Goal: Task Accomplishment & Management: Complete application form

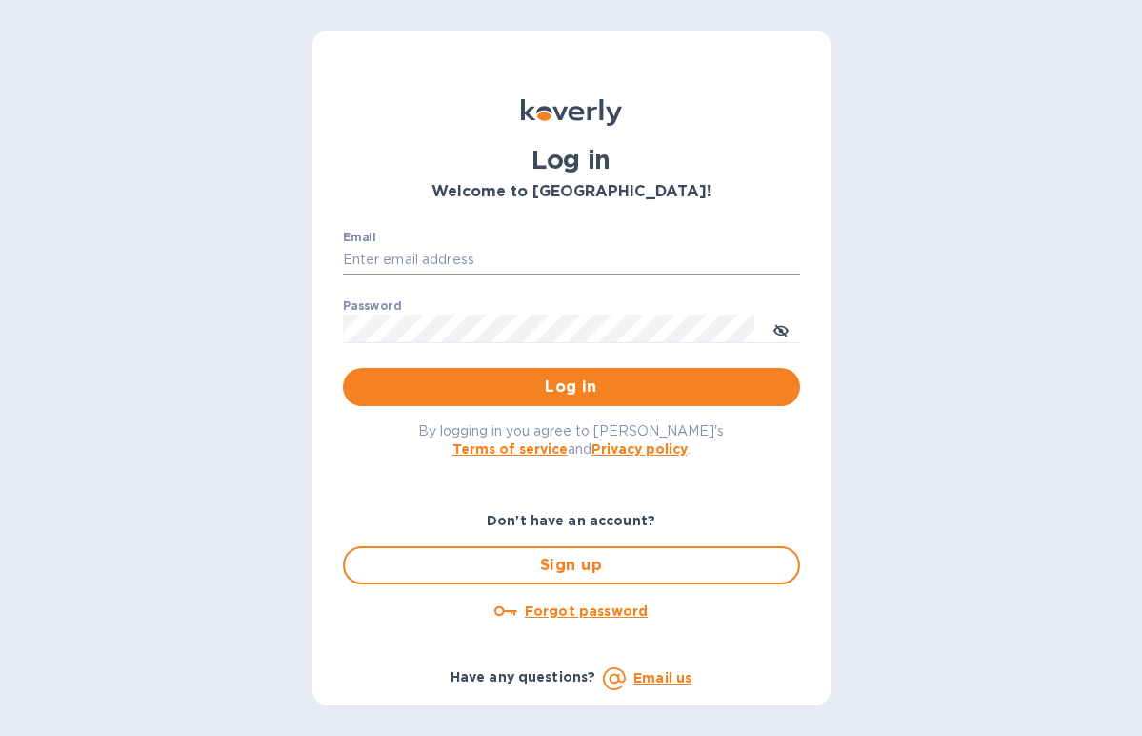
click at [419, 258] on input "Email" at bounding box center [571, 260] width 457 height 29
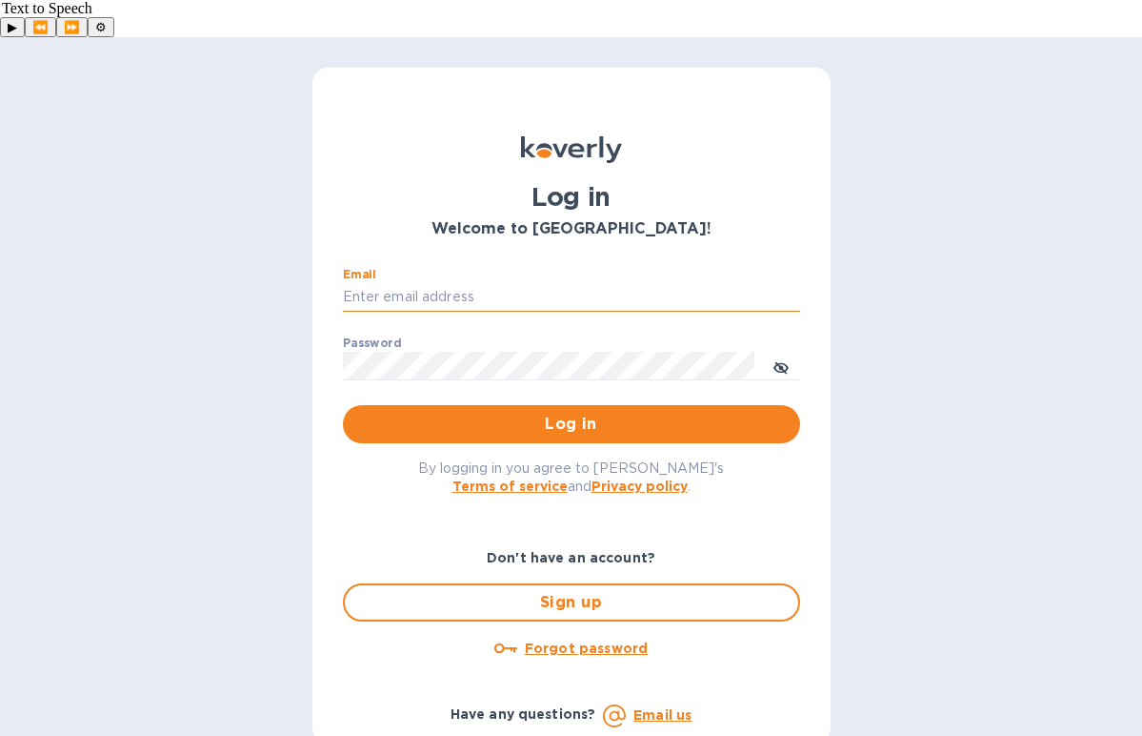
type input "[PERSON_NAME][EMAIL_ADDRESS][DOMAIN_NAME]"
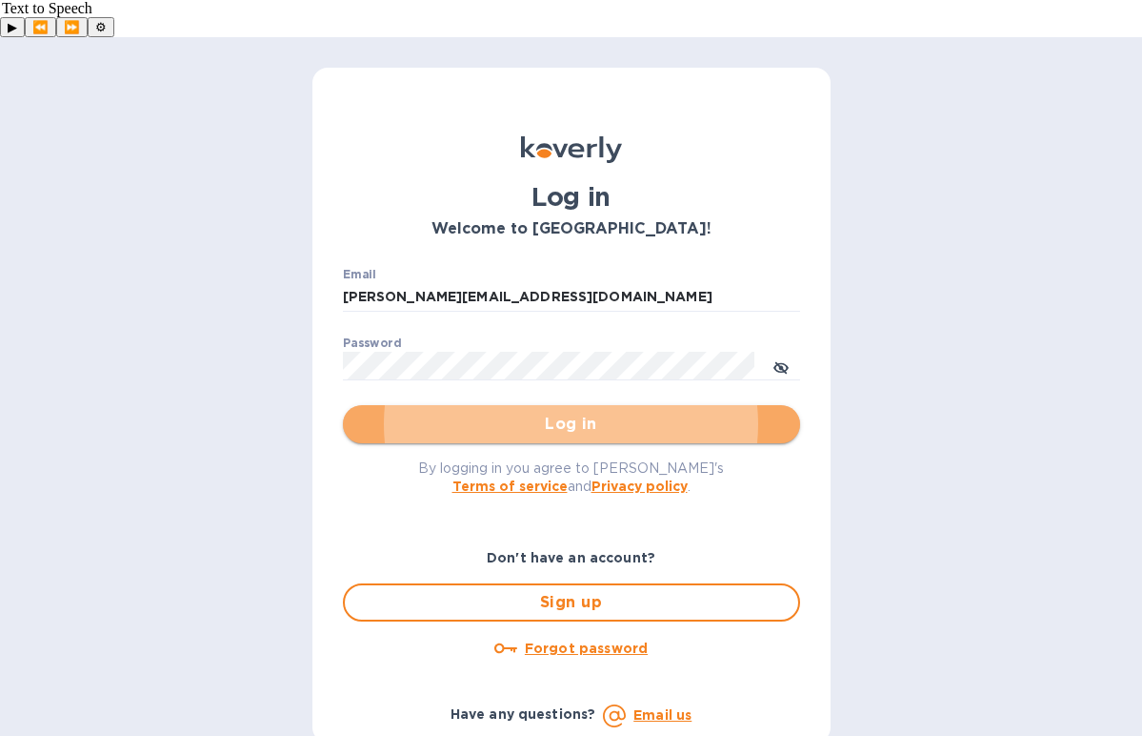
click at [608, 413] on span "Log in" at bounding box center [571, 424] width 427 height 23
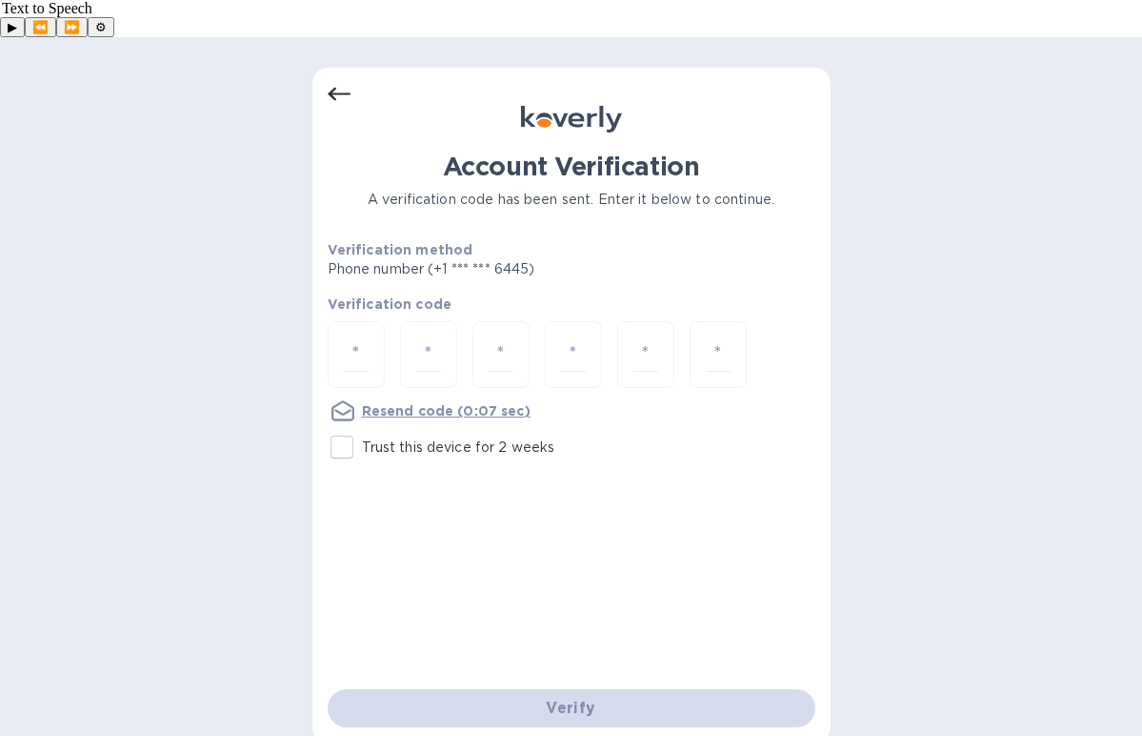
click at [343, 427] on input "Trust this device for 2 weeks" at bounding box center [342, 447] width 40 height 40
checkbox input "true"
click at [344, 337] on input "number" at bounding box center [356, 354] width 25 height 35
type input "5"
type input "3"
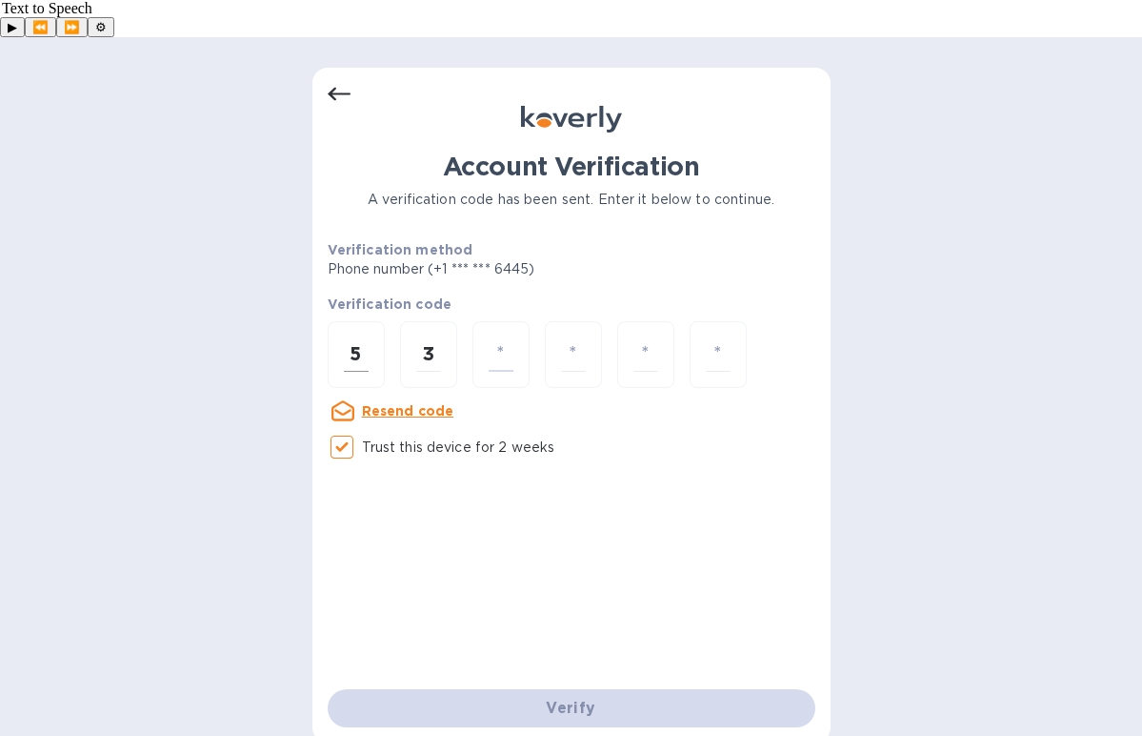
type input "2"
type input "3"
type input "8"
type input "7"
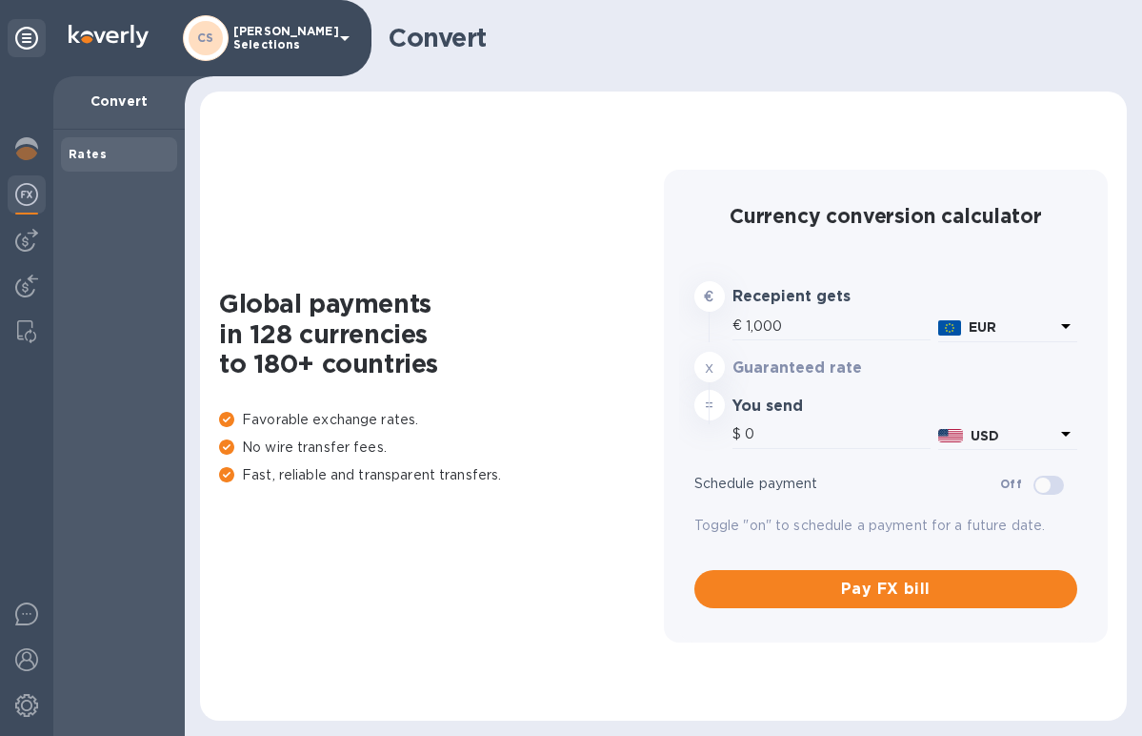
type input "1,191.75"
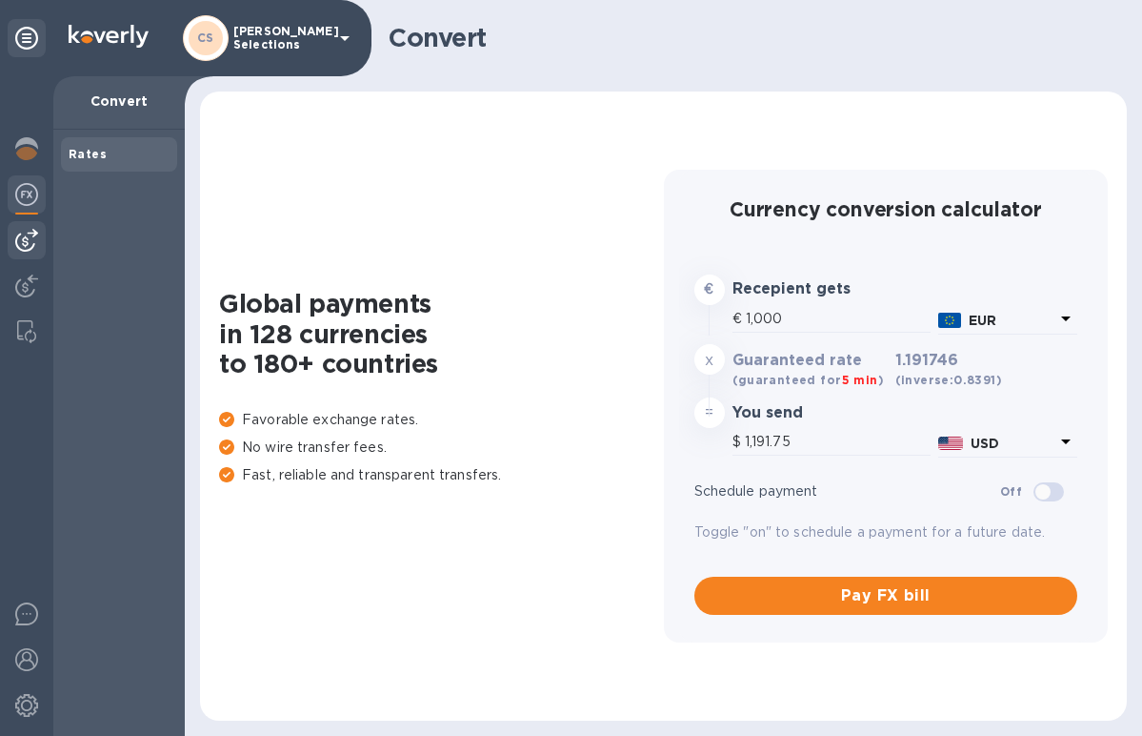
click at [21, 239] on img at bounding box center [26, 240] width 23 height 23
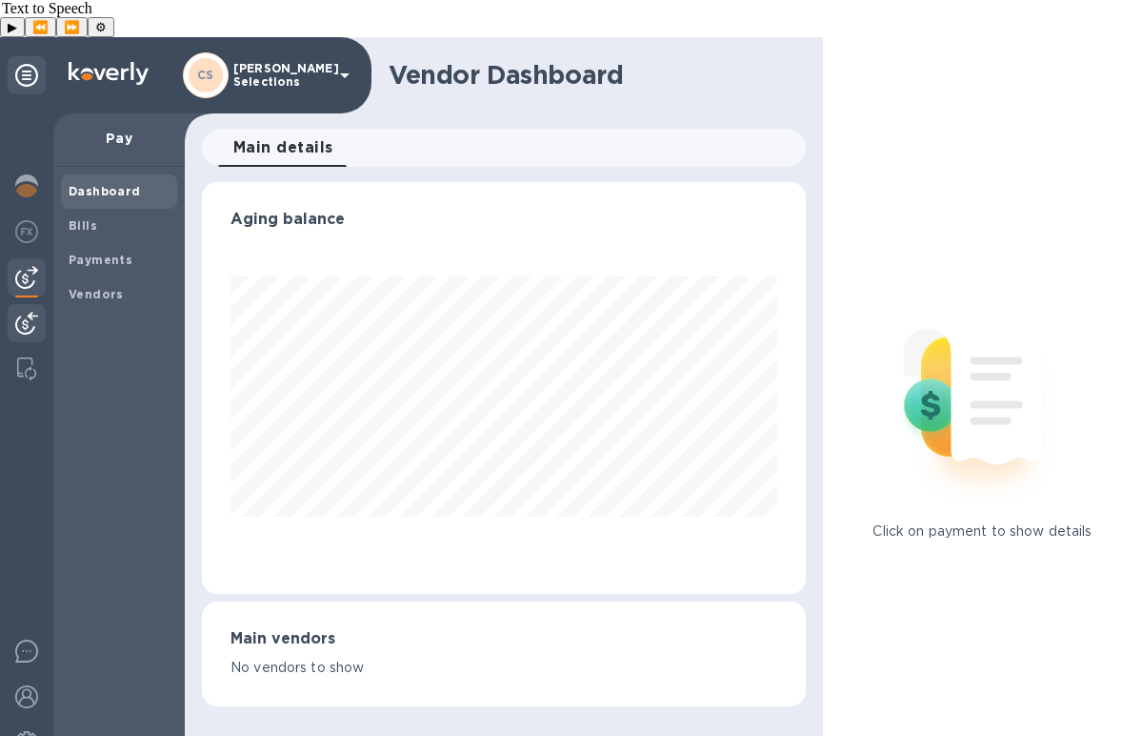
click at [21, 312] on img at bounding box center [26, 323] width 23 height 23
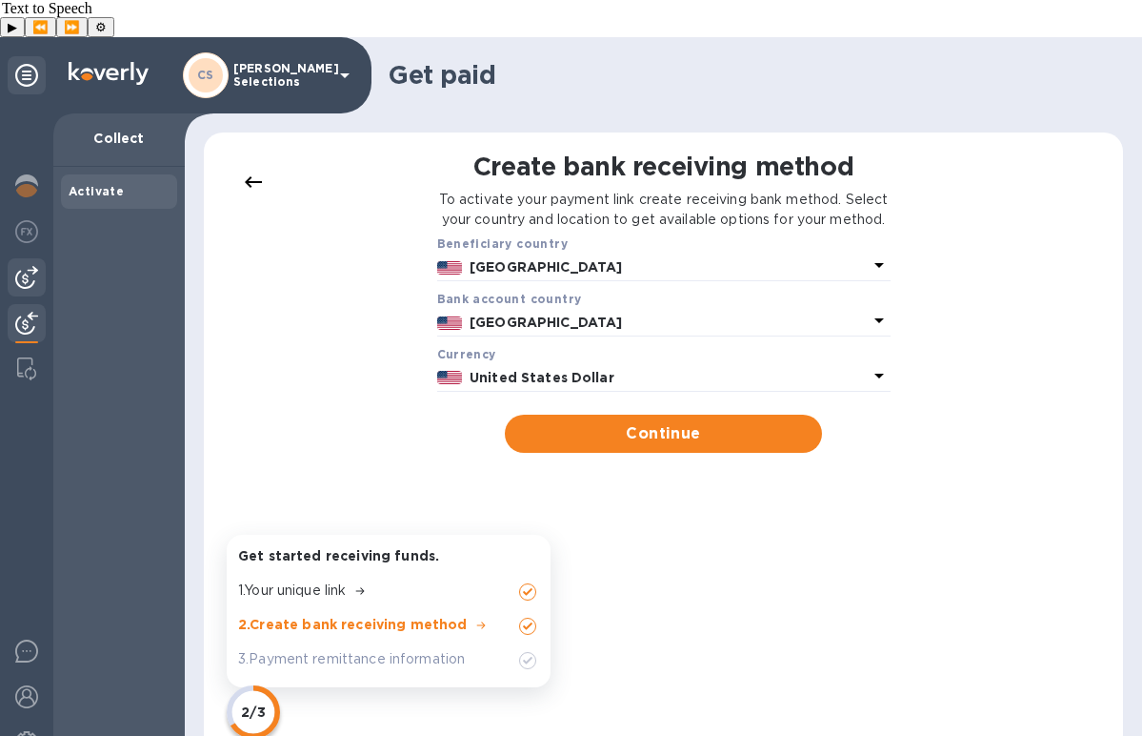
click at [31, 266] on img at bounding box center [26, 277] width 23 height 23
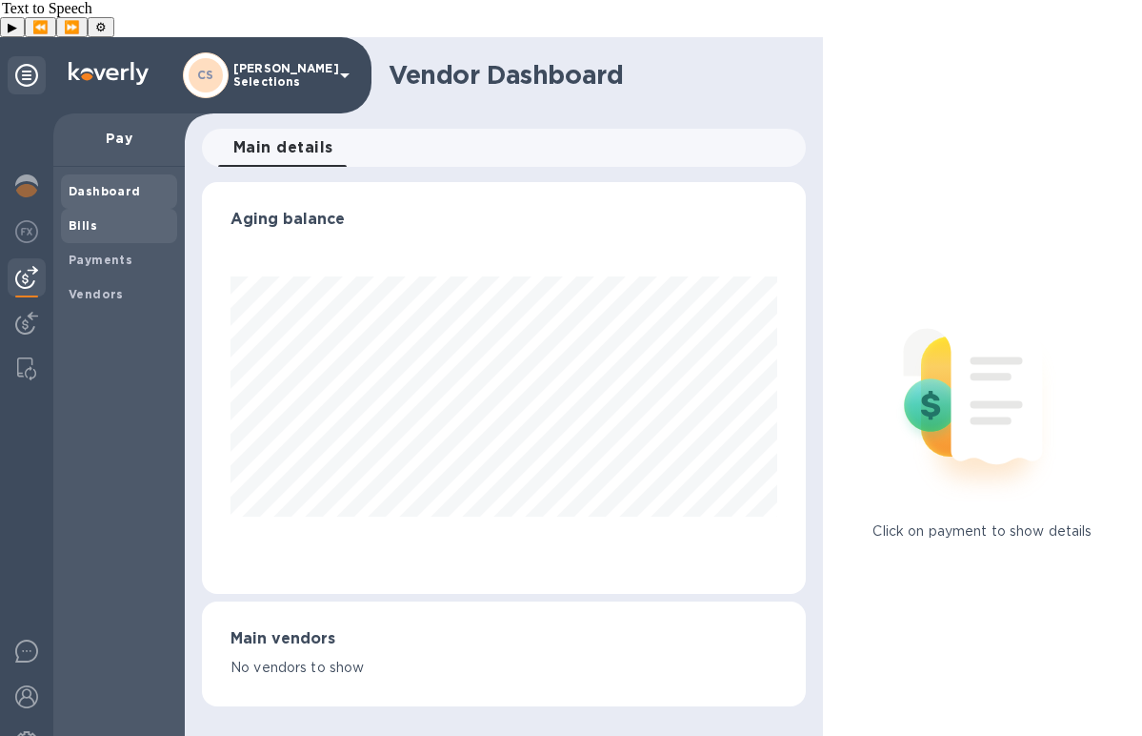
click at [111, 216] on span "Bills" at bounding box center [119, 225] width 101 height 19
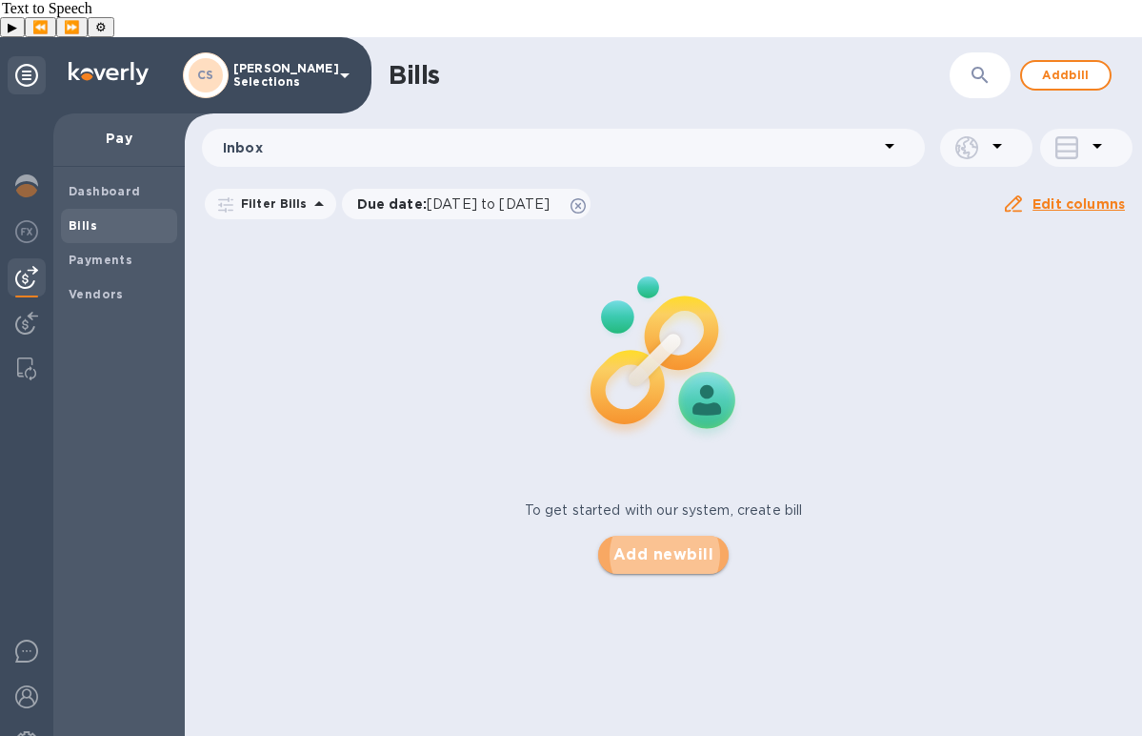
click at [644, 543] on span "Add new bill" at bounding box center [664, 554] width 100 height 23
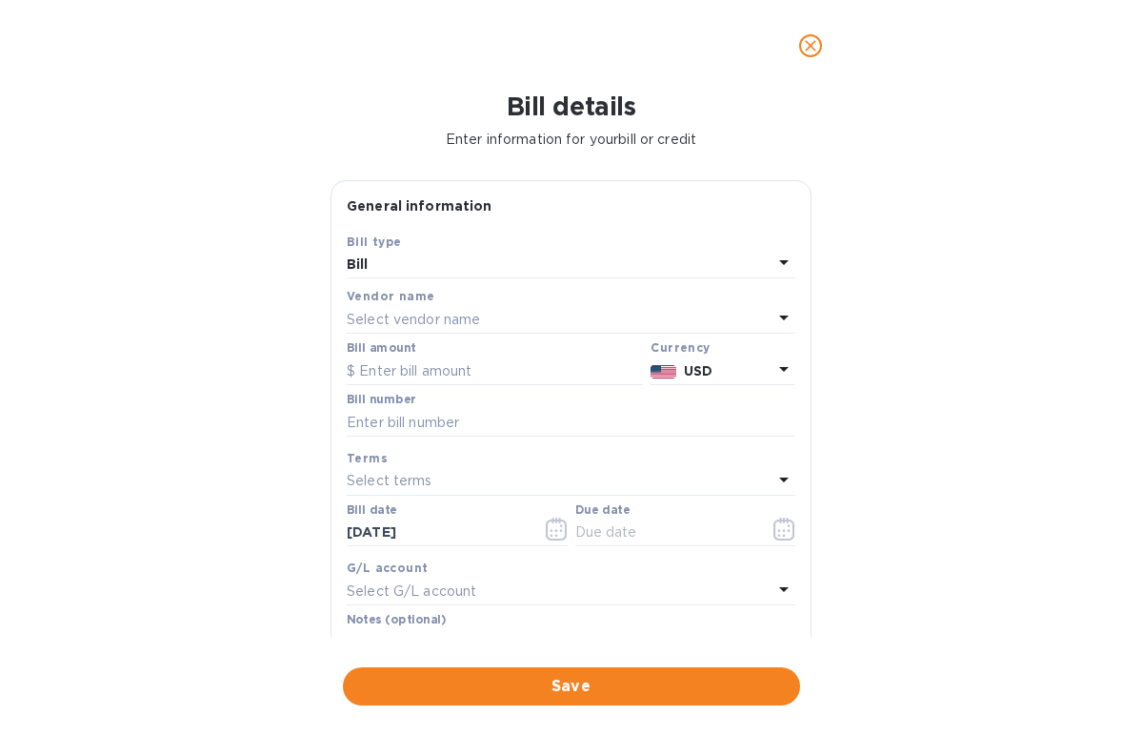
click at [421, 343] on div "Bill amount" at bounding box center [495, 363] width 296 height 44
click at [421, 325] on p "Select vendor name" at bounding box center [413, 320] width 133 height 20
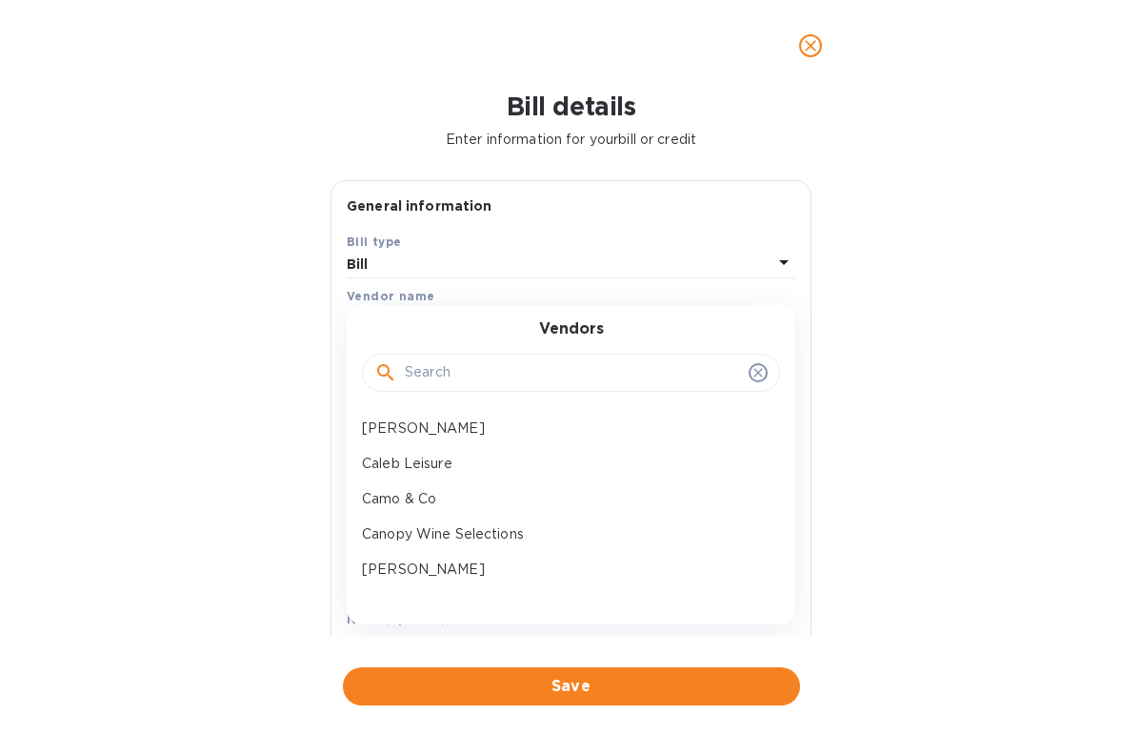
click at [434, 368] on input "text" at bounding box center [573, 372] width 336 height 29
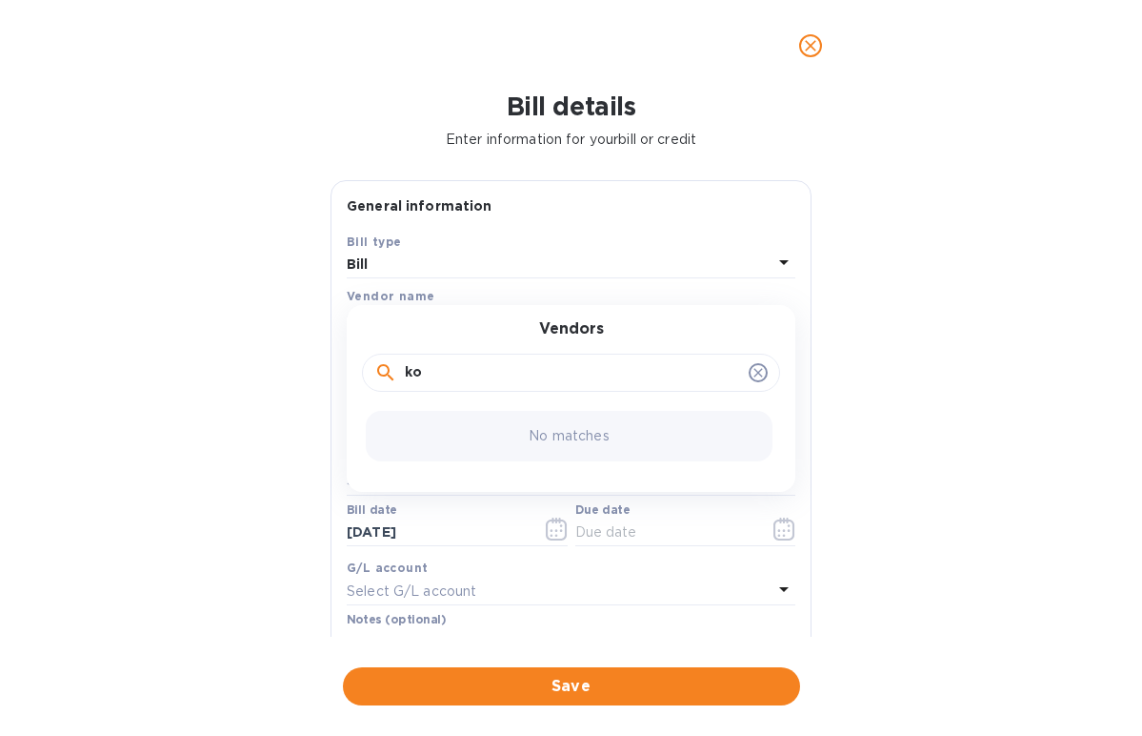
type input "k"
type input "pct"
click at [471, 436] on p "PCT Logistics Inc." at bounding box center [563, 428] width 403 height 20
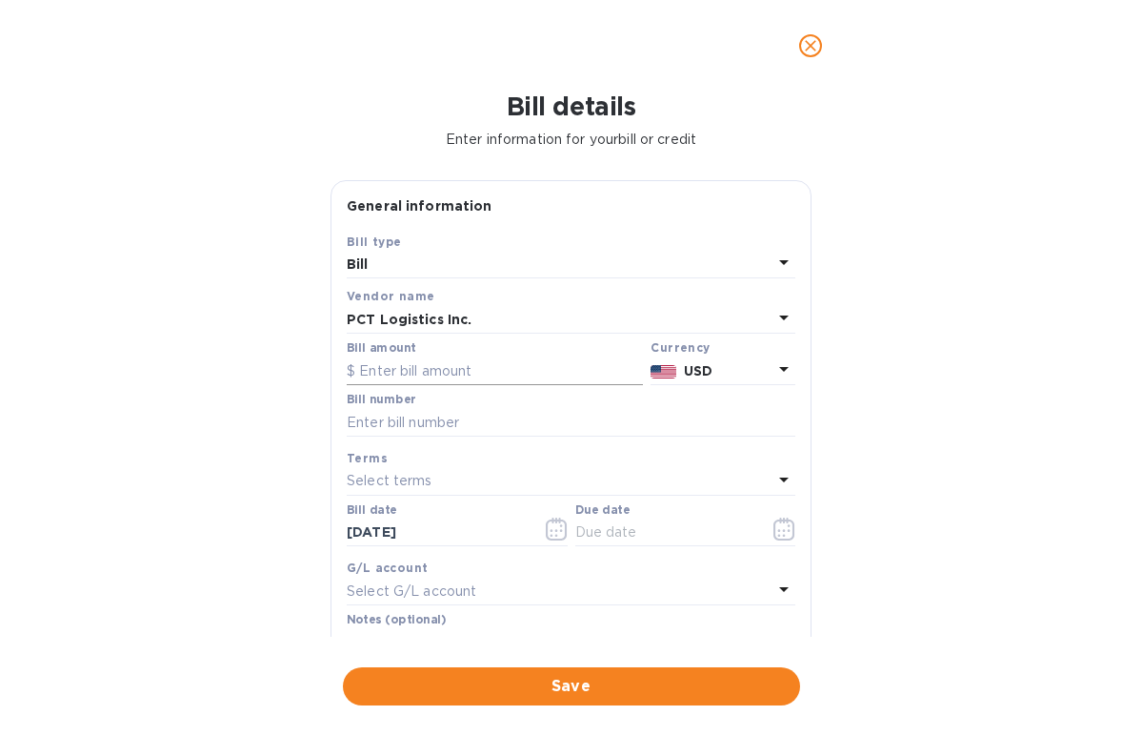
click at [440, 382] on input "text" at bounding box center [495, 370] width 296 height 29
paste input "2,294.68"
type input "2,294.68"
click at [422, 413] on input "text" at bounding box center [571, 422] width 449 height 29
paste input "268770"
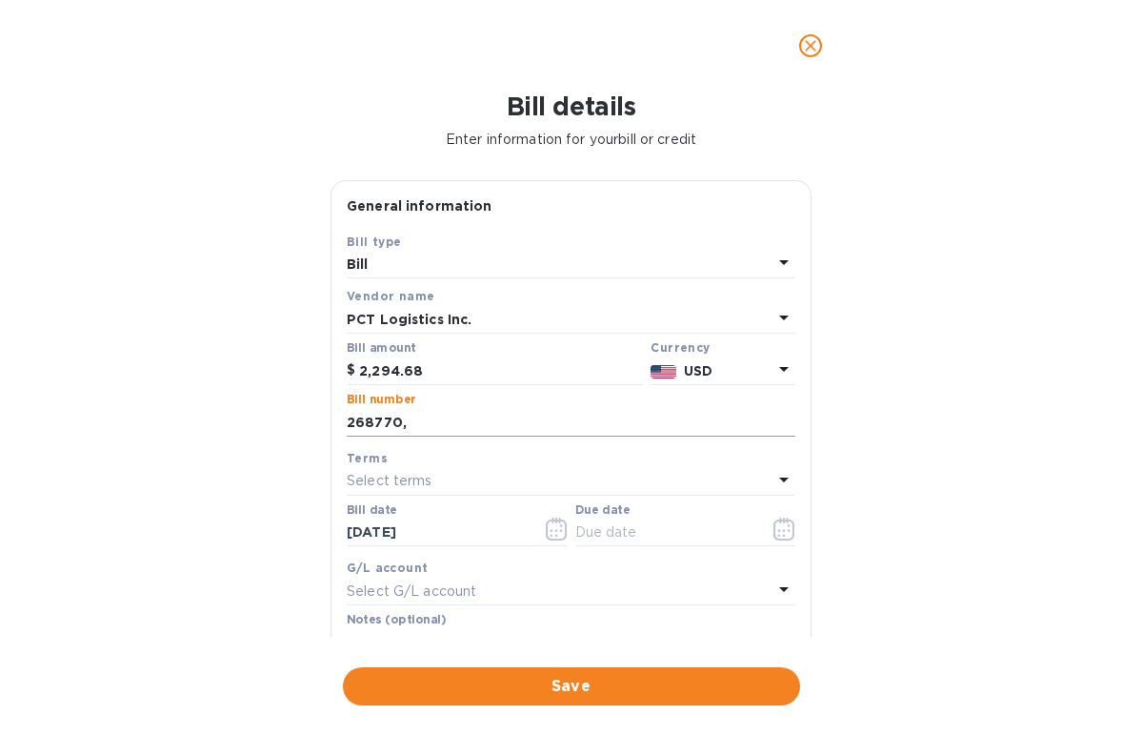
paste input "268504"
paste input "267742"
paste input "267741"
paste input "267391"
paste input "267390"
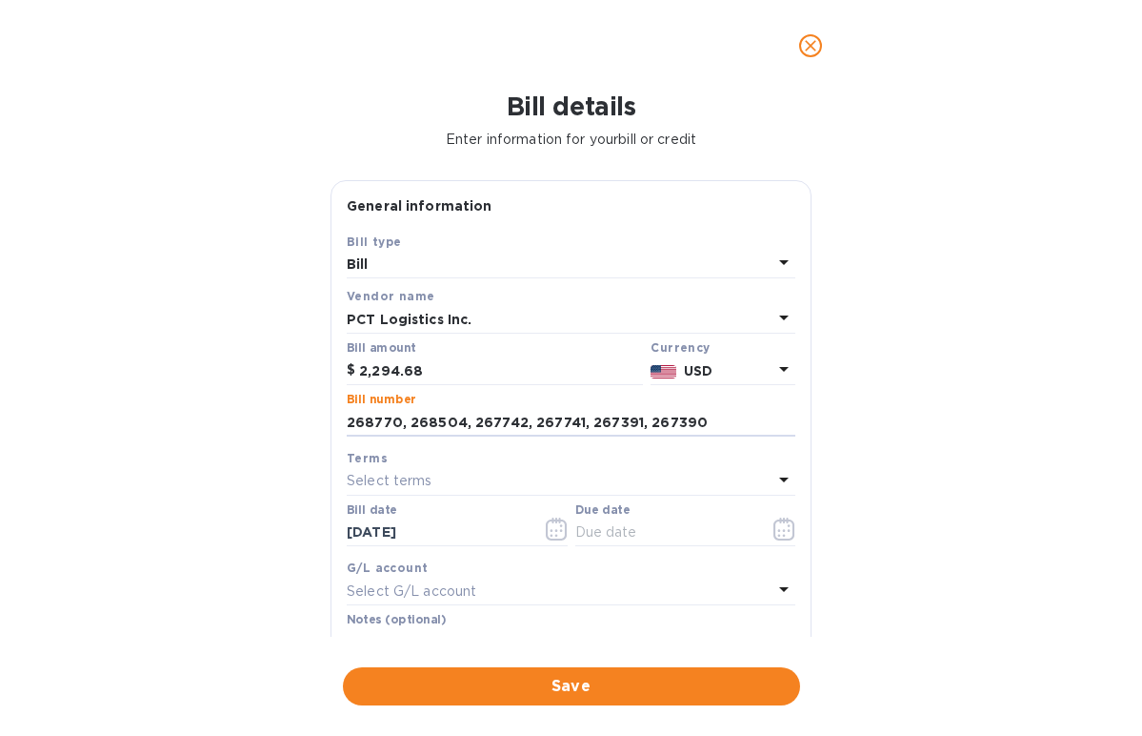
type input "268770, 268504, 267742, 267741, 267391, 267390"
click at [445, 482] on div "Select terms" at bounding box center [560, 481] width 426 height 27
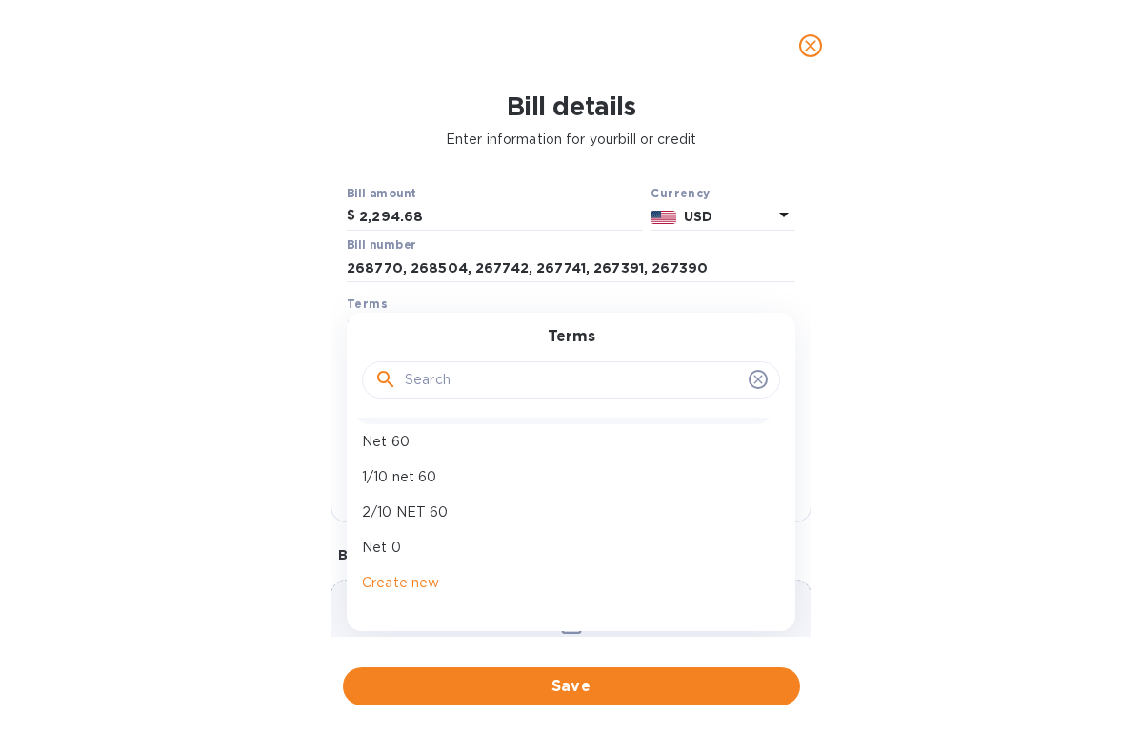
scroll to position [187, 0]
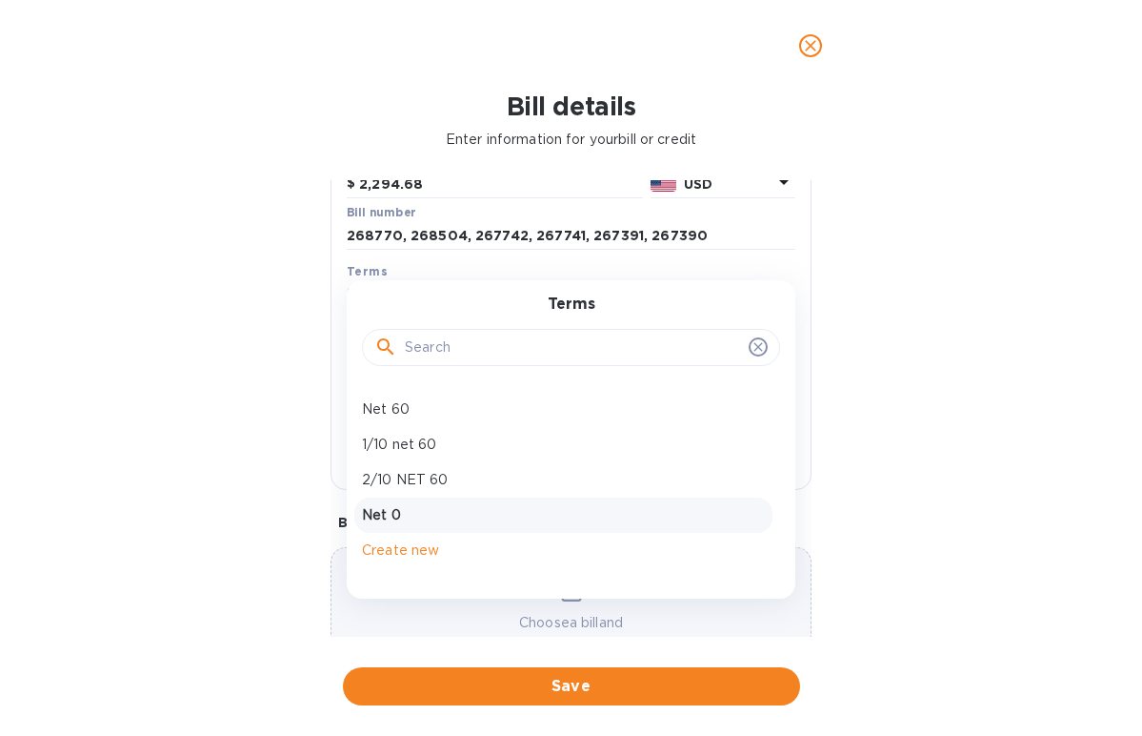
click at [407, 510] on p "Net 0" at bounding box center [563, 515] width 403 height 20
type input "[DATE]"
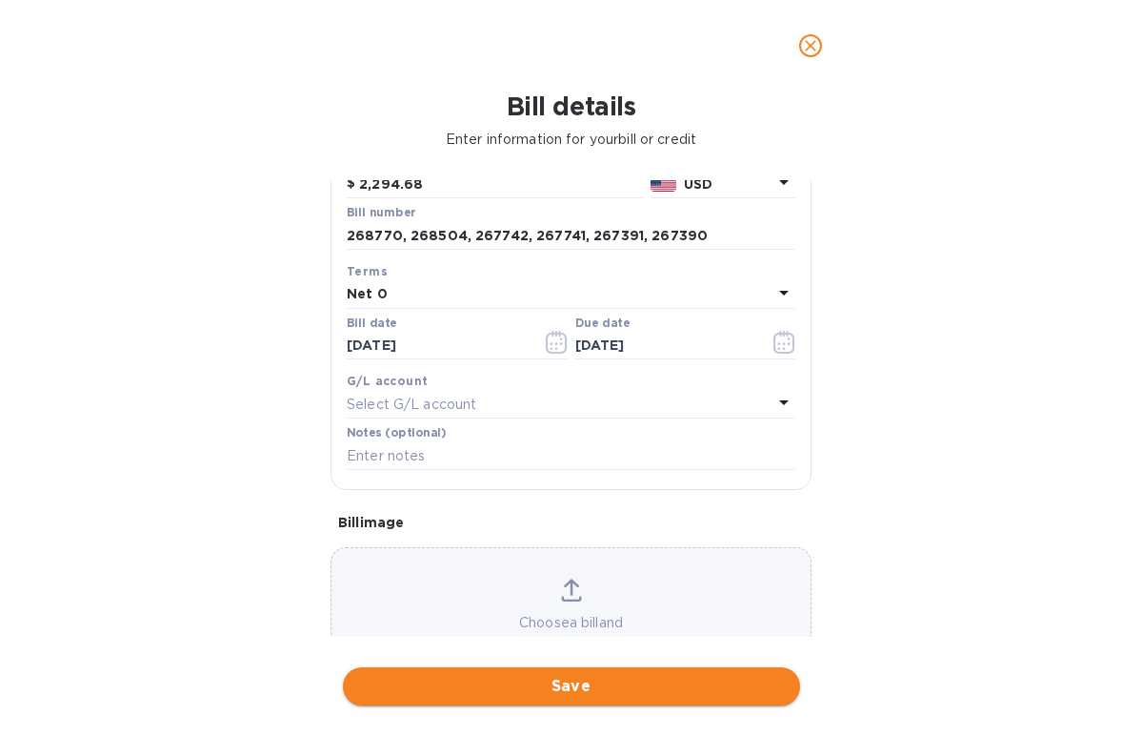
click at [565, 687] on span "Save" at bounding box center [571, 686] width 427 height 23
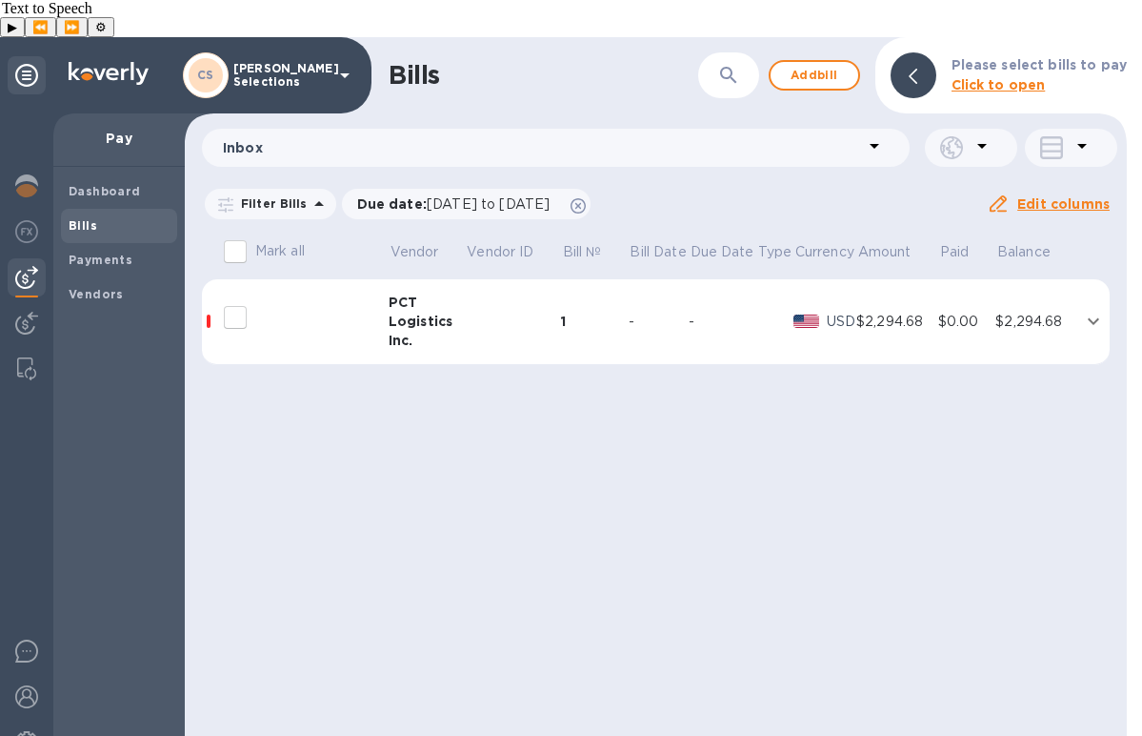
click at [1083, 310] on icon "expand row" at bounding box center [1093, 321] width 23 height 23
click at [1082, 310] on icon "expand row" at bounding box center [1093, 321] width 23 height 23
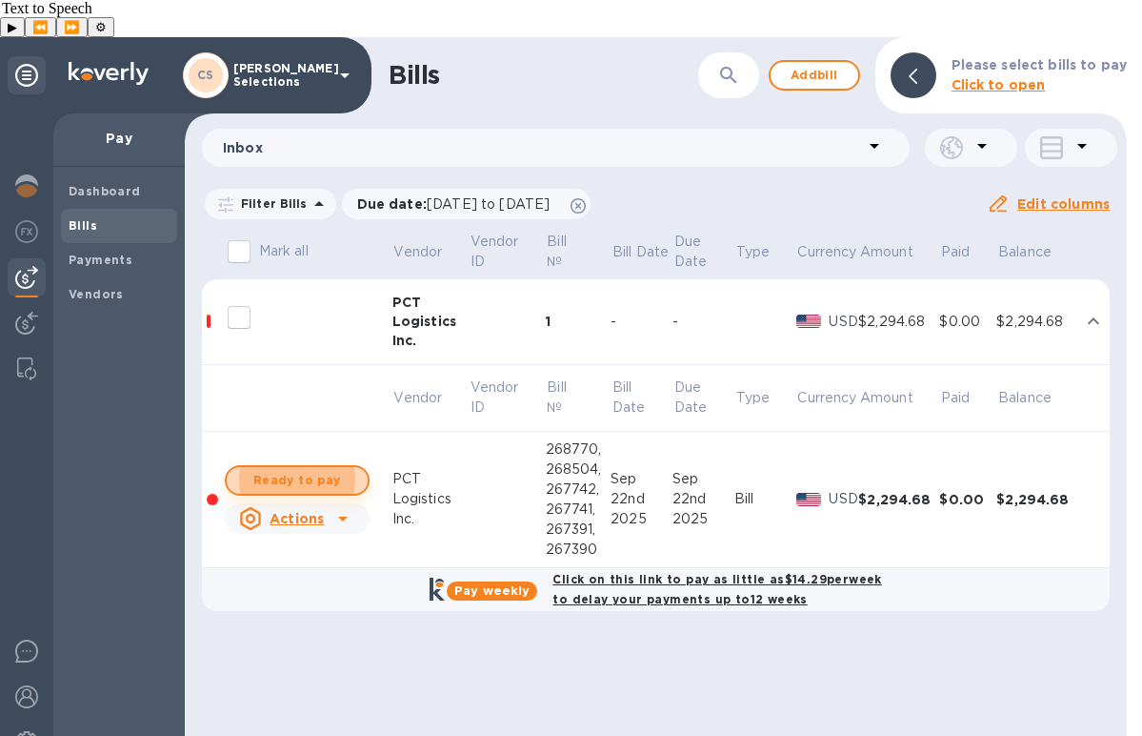
click at [299, 469] on span "Ready to pay" at bounding box center [297, 480] width 111 height 23
checkbox input "true"
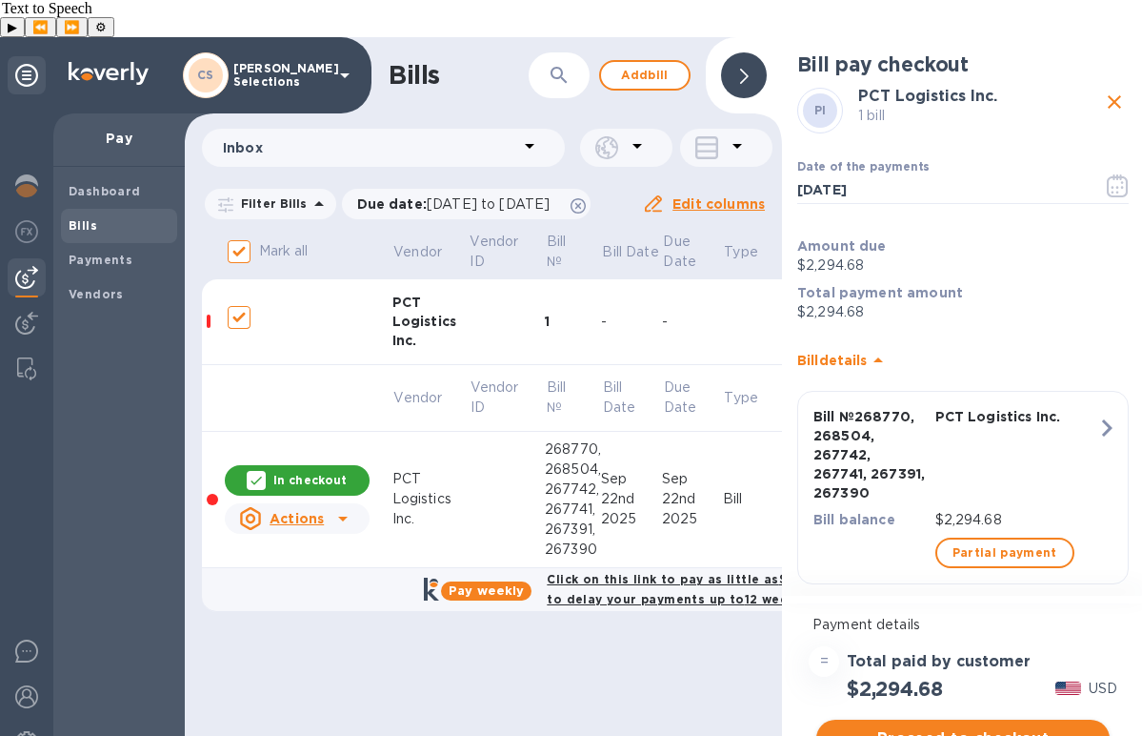
click at [943, 727] on span "Proceed to checkout" at bounding box center [963, 738] width 263 height 23
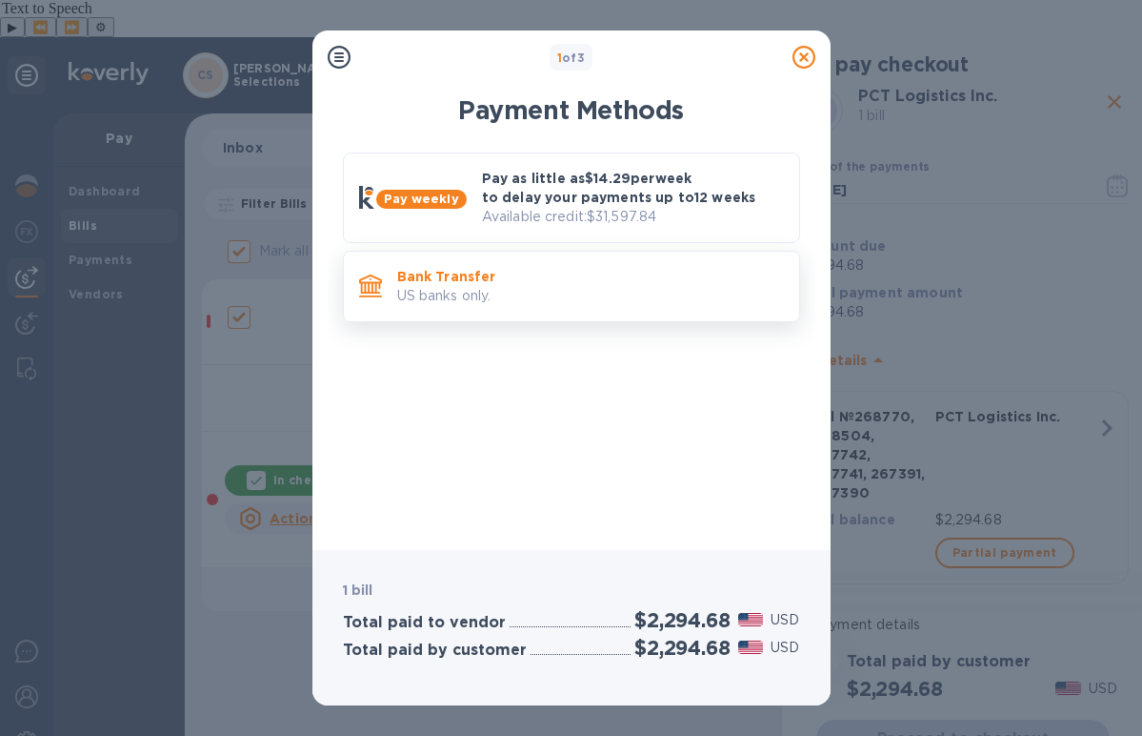
click at [539, 286] on p "US banks only." at bounding box center [590, 296] width 387 height 20
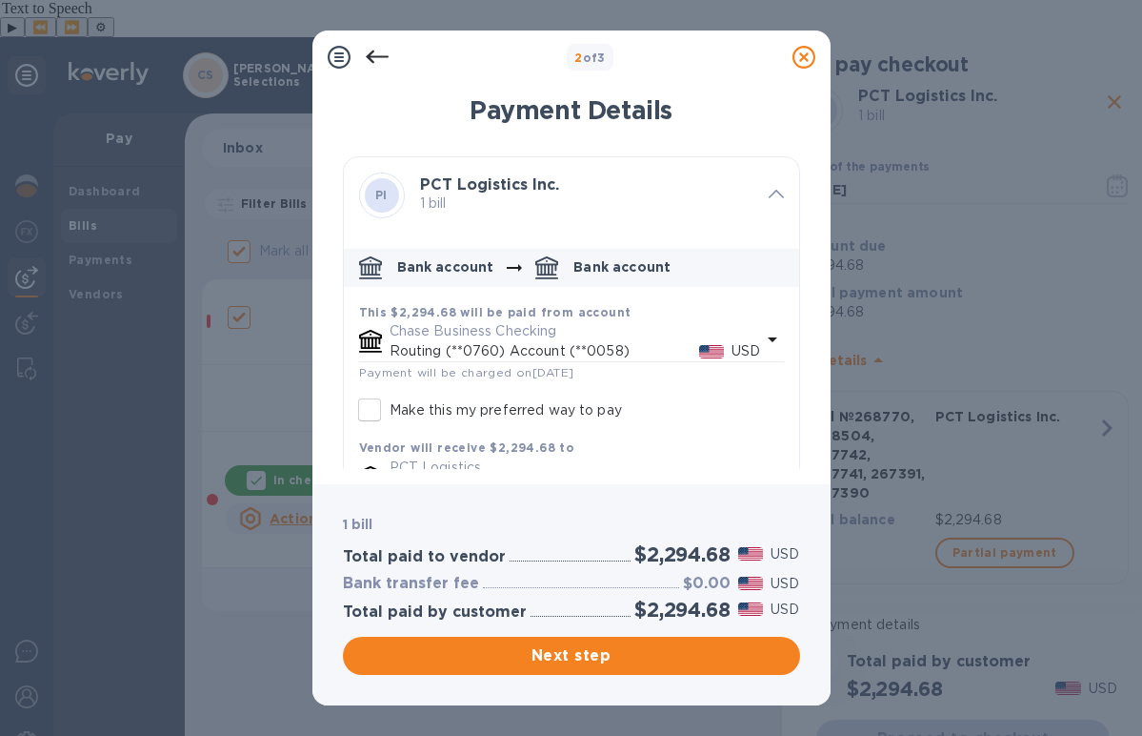
scroll to position [68, 0]
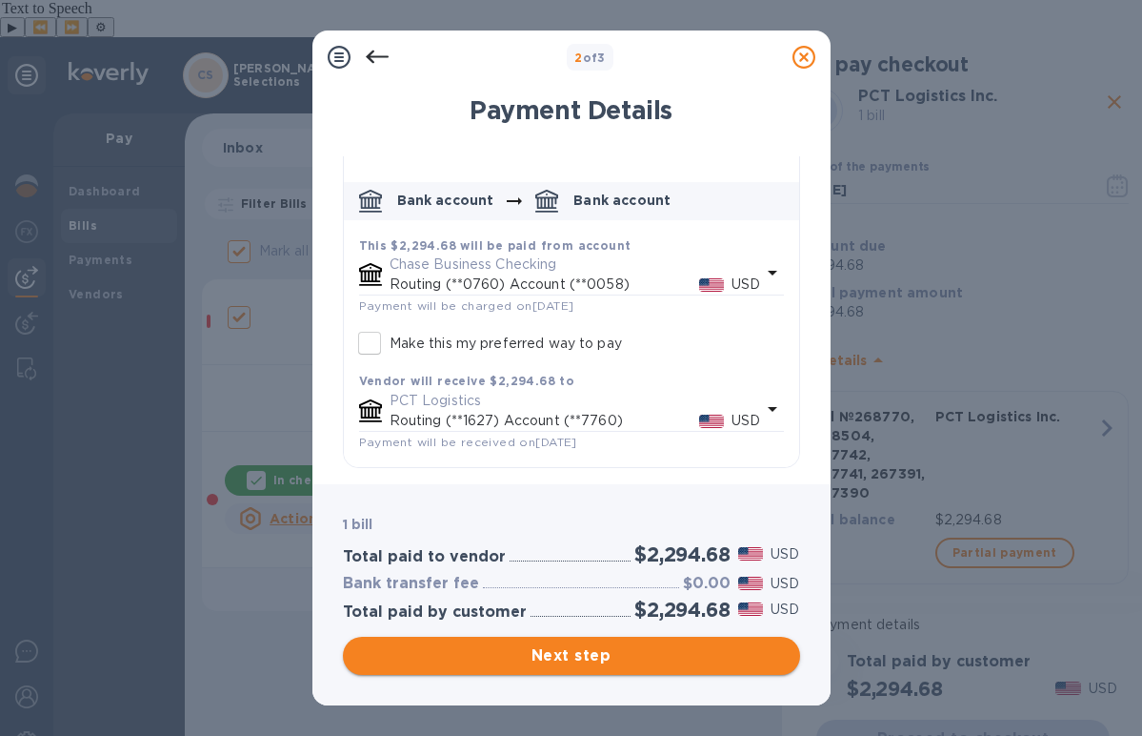
click at [589, 656] on span "Next step" at bounding box center [571, 655] width 427 height 23
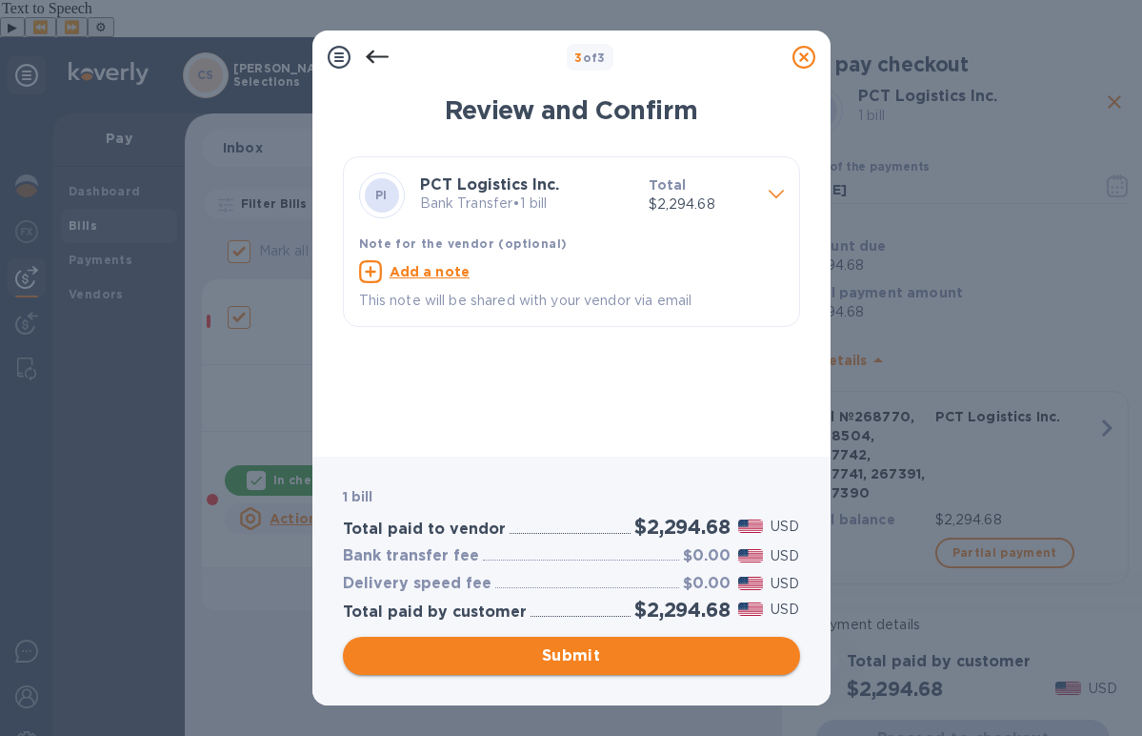
click at [589, 656] on span "Submit" at bounding box center [571, 655] width 427 height 23
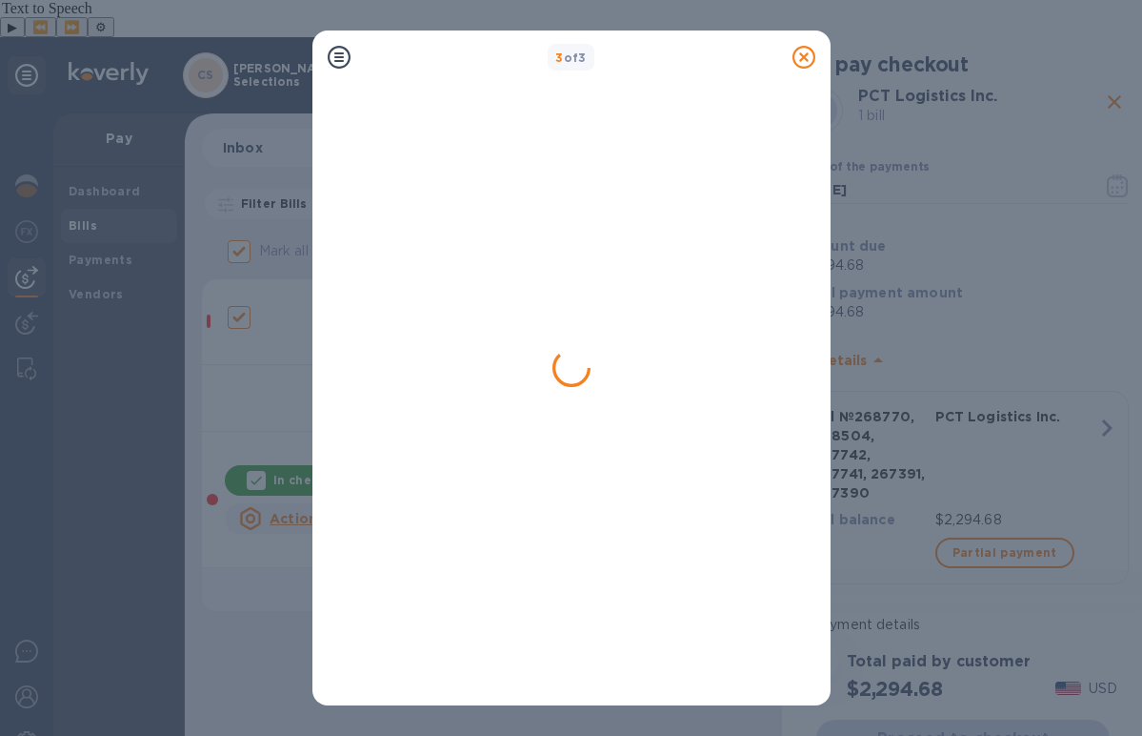
checkbox input "false"
